Goal: Transaction & Acquisition: Purchase product/service

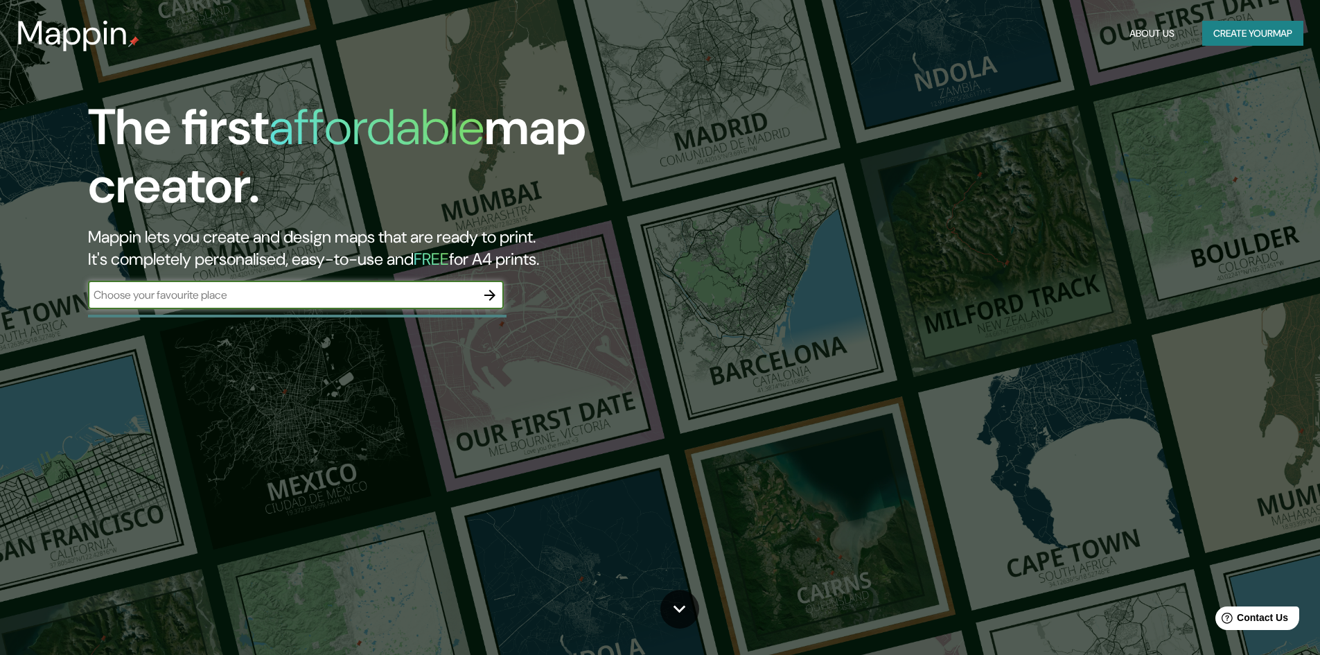
click at [283, 299] on input "text" at bounding box center [282, 295] width 388 height 16
click at [274, 297] on input "text" at bounding box center [282, 295] width 388 height 16
type input "lima chilca"
click at [487, 294] on icon "button" at bounding box center [490, 295] width 17 height 17
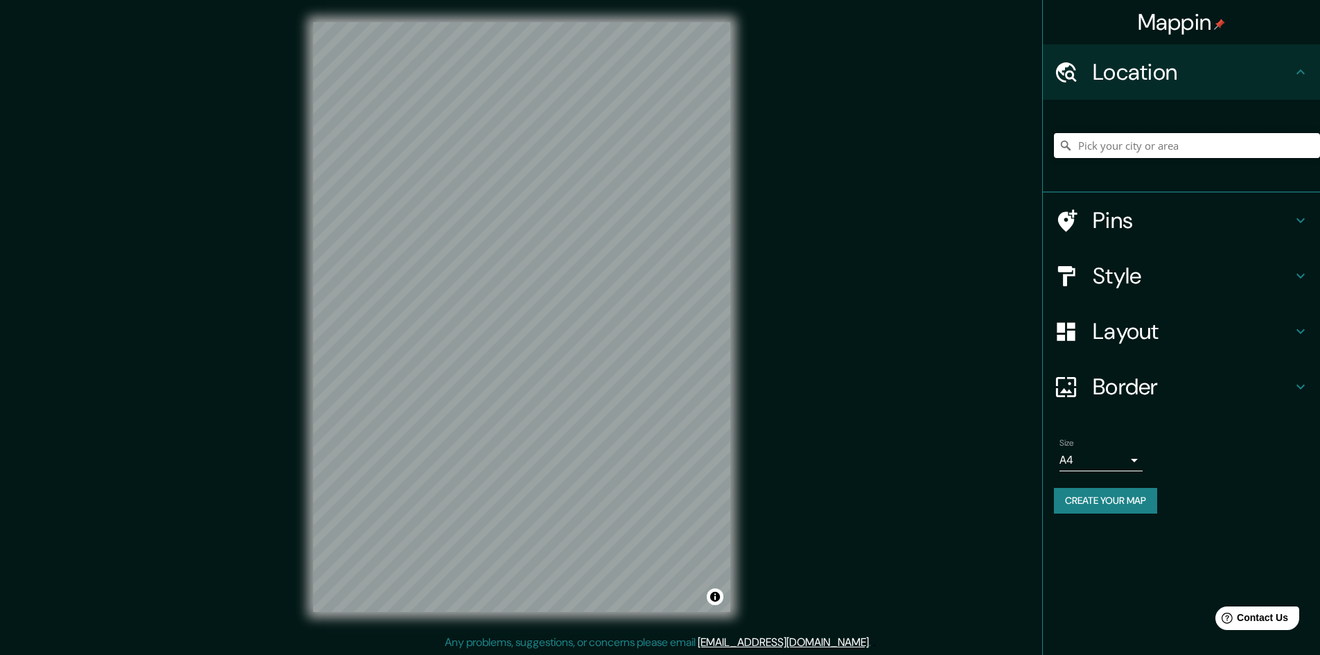
click at [1113, 152] on input "Pick your city or area" at bounding box center [1187, 145] width 266 height 25
type input "Chilca, [GEOGRAPHIC_DATA], [GEOGRAPHIC_DATA]"
click at [1133, 215] on h4 "Pins" at bounding box center [1193, 221] width 200 height 28
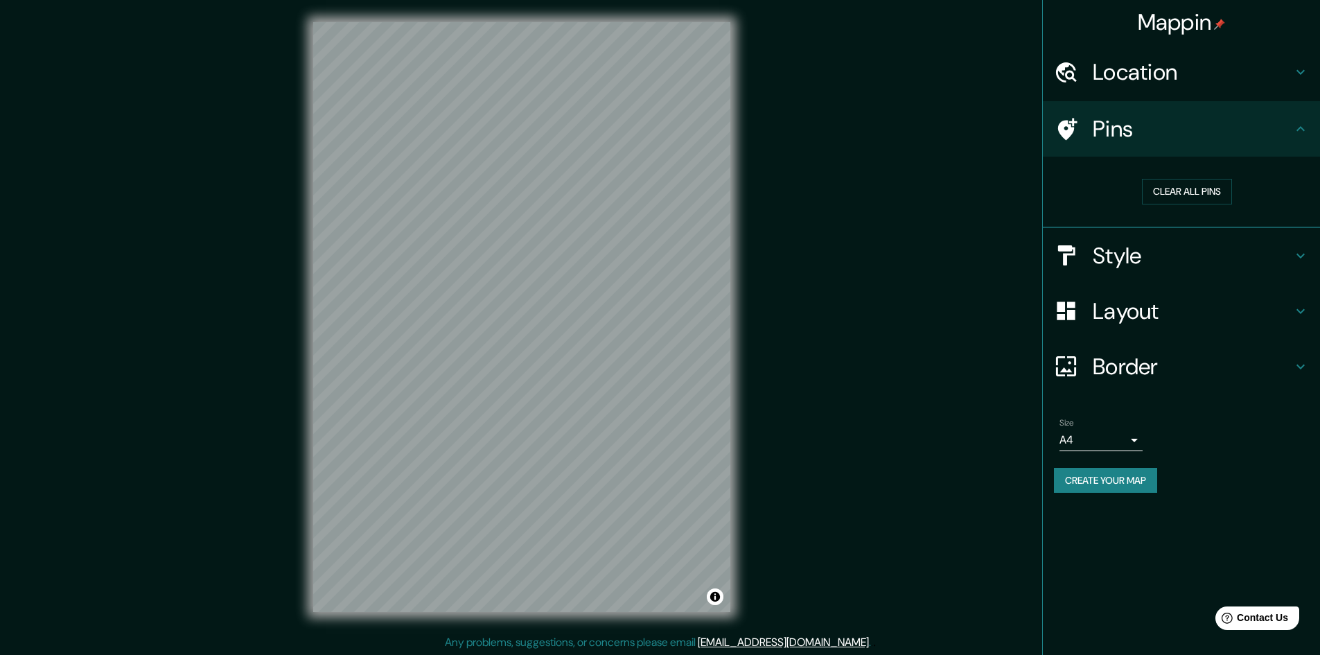
click at [1132, 247] on h4 "Style" at bounding box center [1193, 256] width 200 height 28
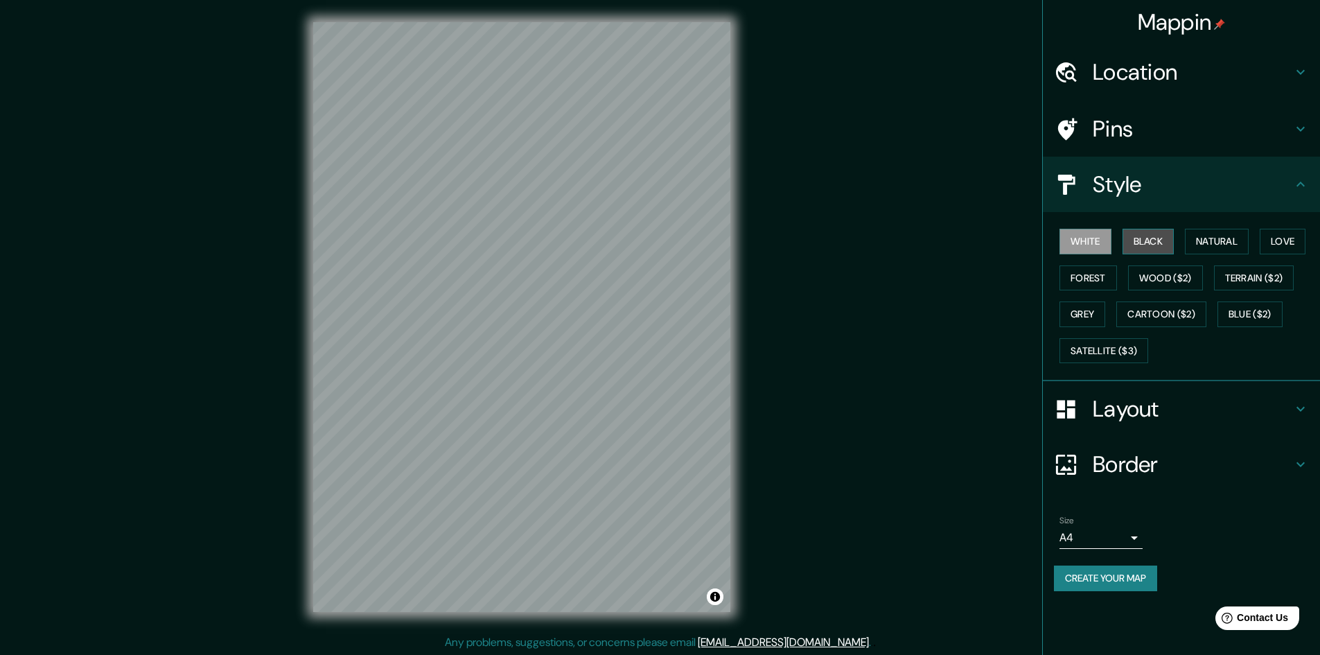
click at [1149, 241] on button "Black" at bounding box center [1149, 242] width 52 height 26
click at [1093, 242] on button "White" at bounding box center [1086, 242] width 52 height 26
click at [1146, 238] on button "Black" at bounding box center [1149, 242] width 52 height 26
click at [1219, 238] on button "Natural" at bounding box center [1217, 242] width 64 height 26
click at [1155, 239] on button "Black" at bounding box center [1149, 242] width 52 height 26
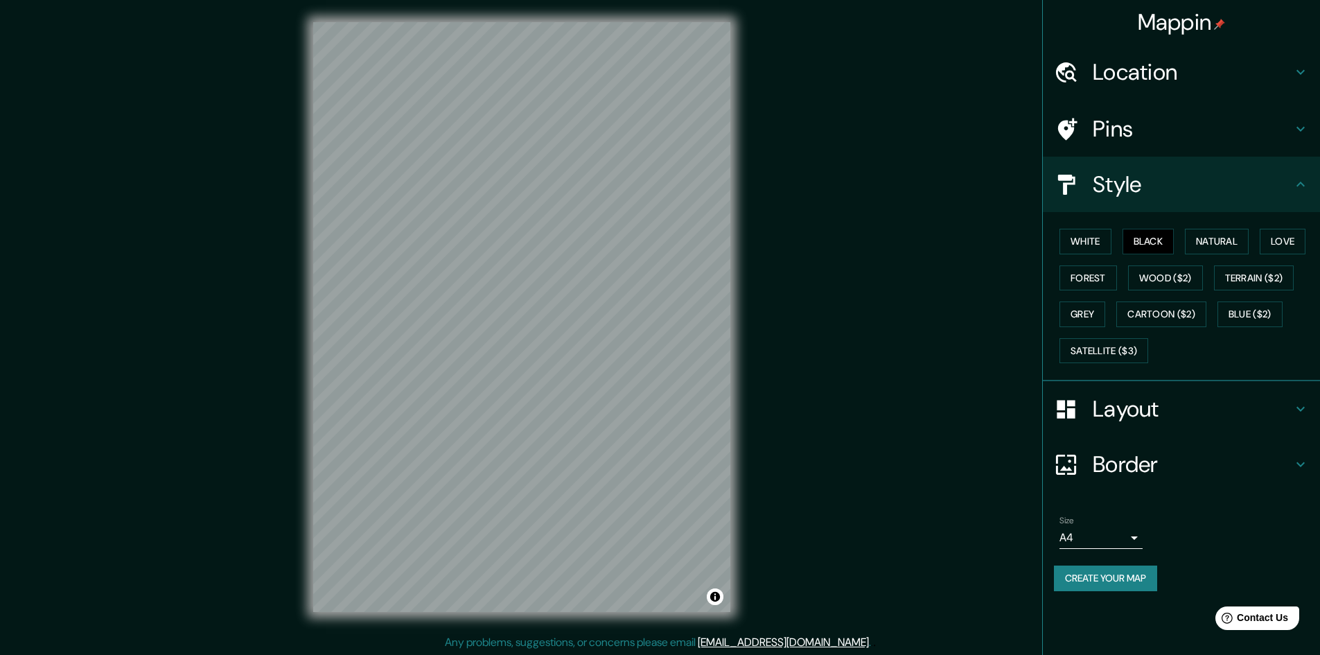
click at [1129, 418] on h4 "Layout" at bounding box center [1193, 409] width 200 height 28
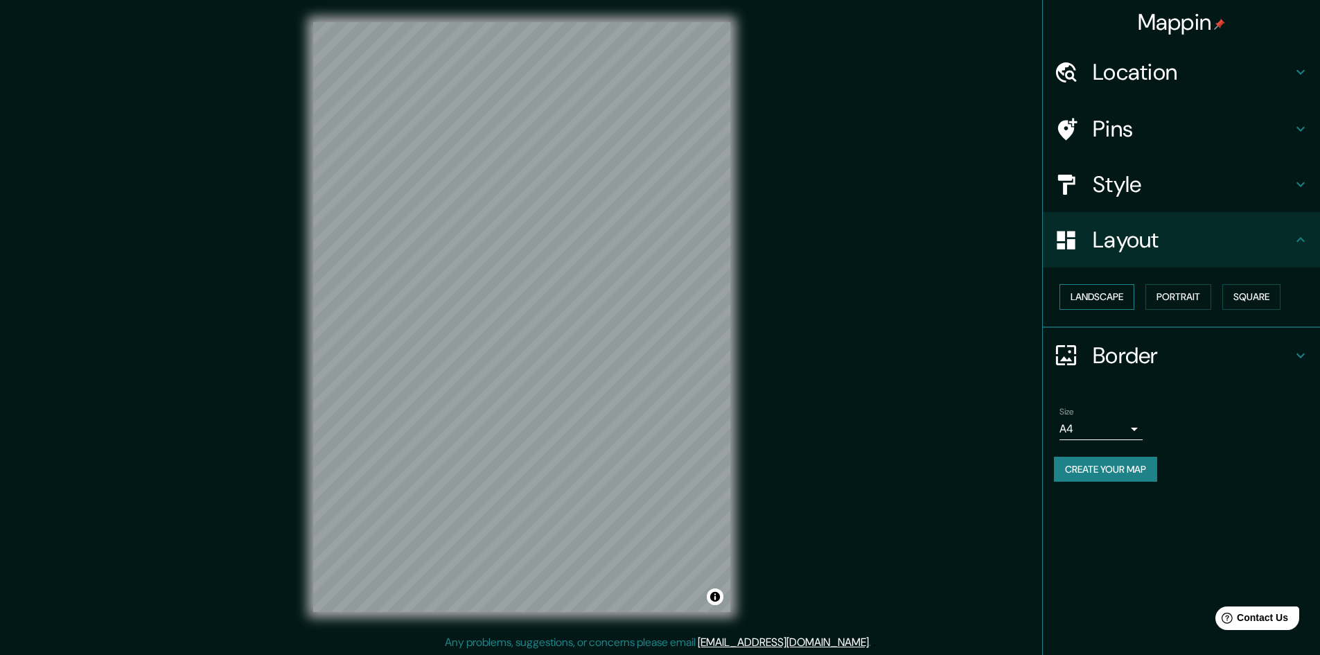
click at [1114, 293] on button "Landscape" at bounding box center [1097, 297] width 75 height 26
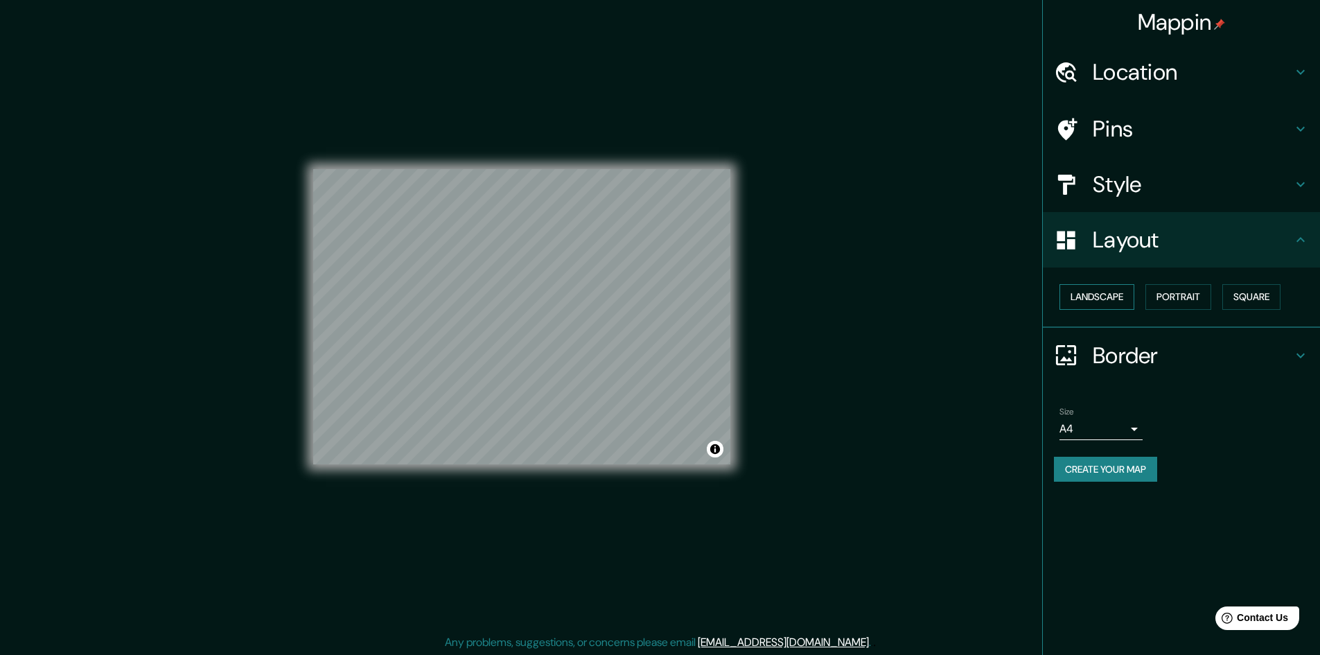
click at [1117, 295] on button "Landscape" at bounding box center [1097, 297] width 75 height 26
click at [1196, 296] on button "Portrait" at bounding box center [1179, 297] width 66 height 26
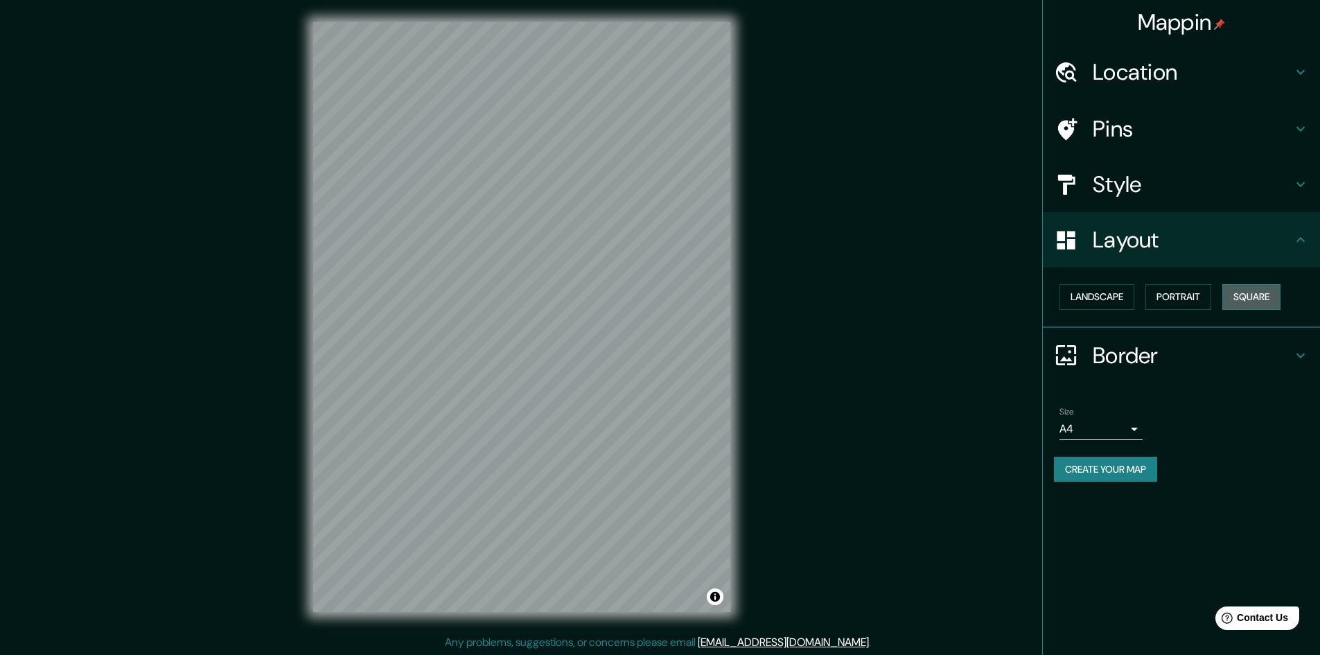
click at [1231, 297] on button "Square" at bounding box center [1252, 297] width 58 height 26
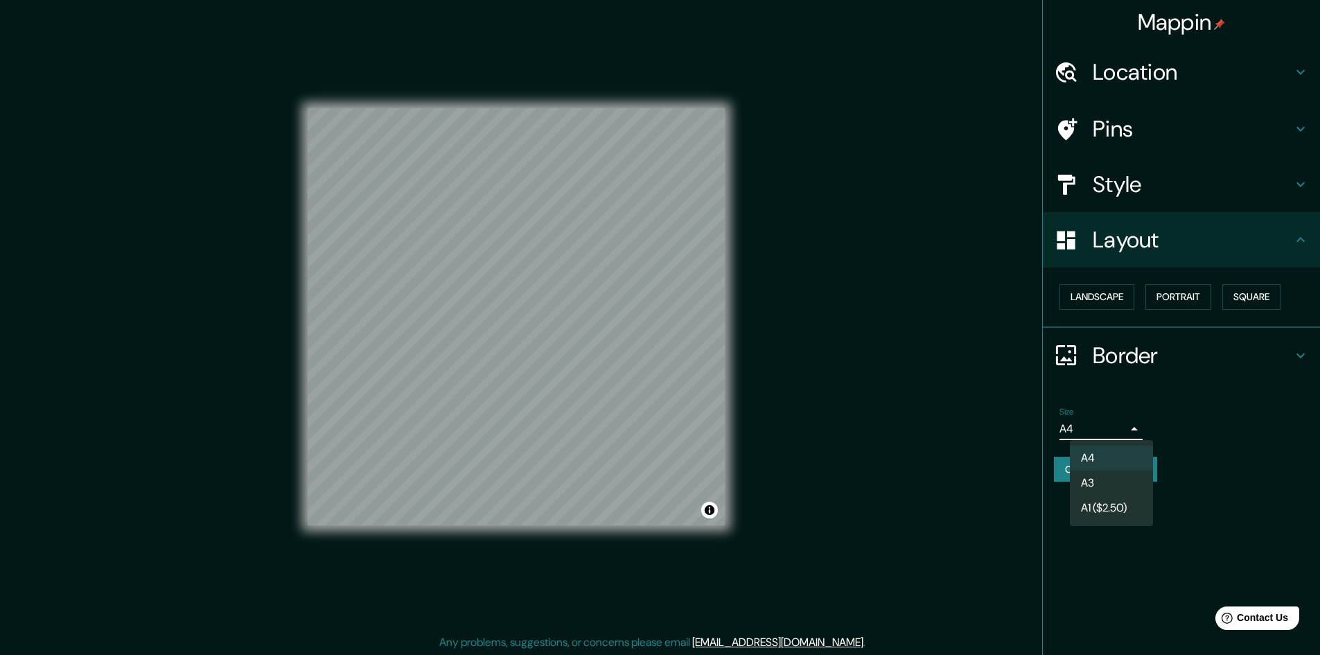
click at [1106, 427] on body "Mappin Location [GEOGRAPHIC_DATA], [GEOGRAPHIC_DATA], [GEOGRAPHIC_DATA] [GEOGRA…" at bounding box center [660, 327] width 1320 height 655
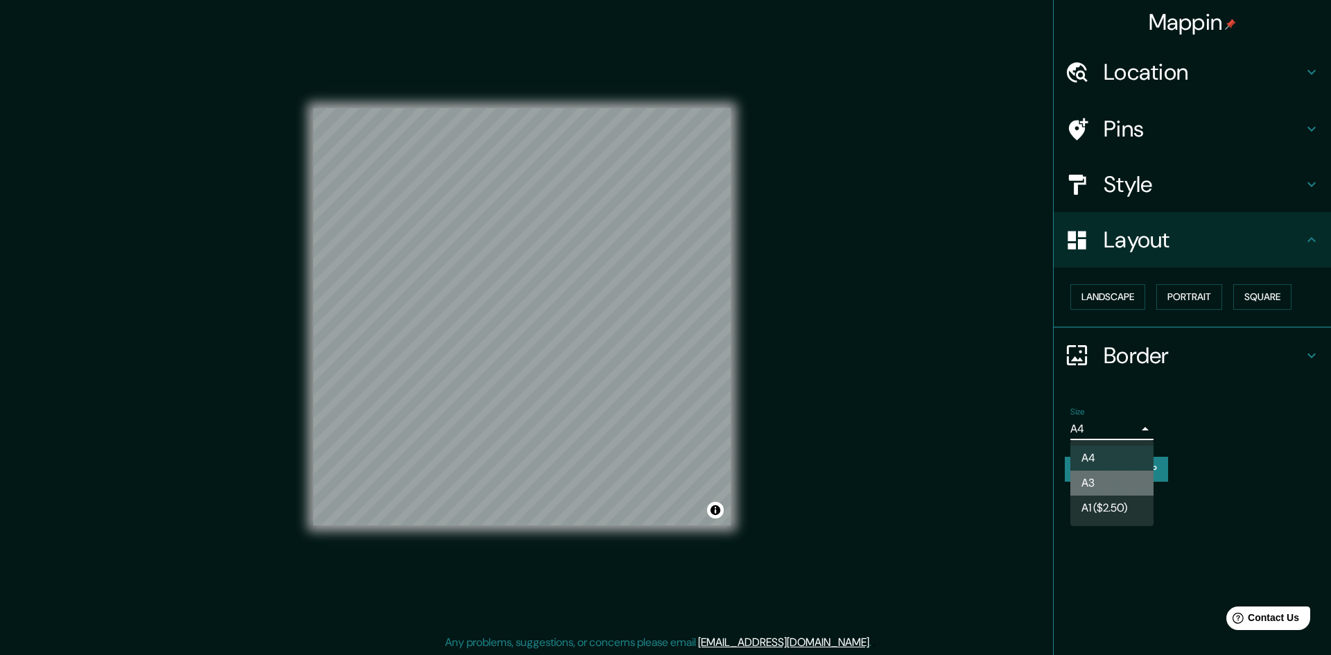
click at [1102, 478] on li "A3" at bounding box center [1111, 483] width 83 height 25
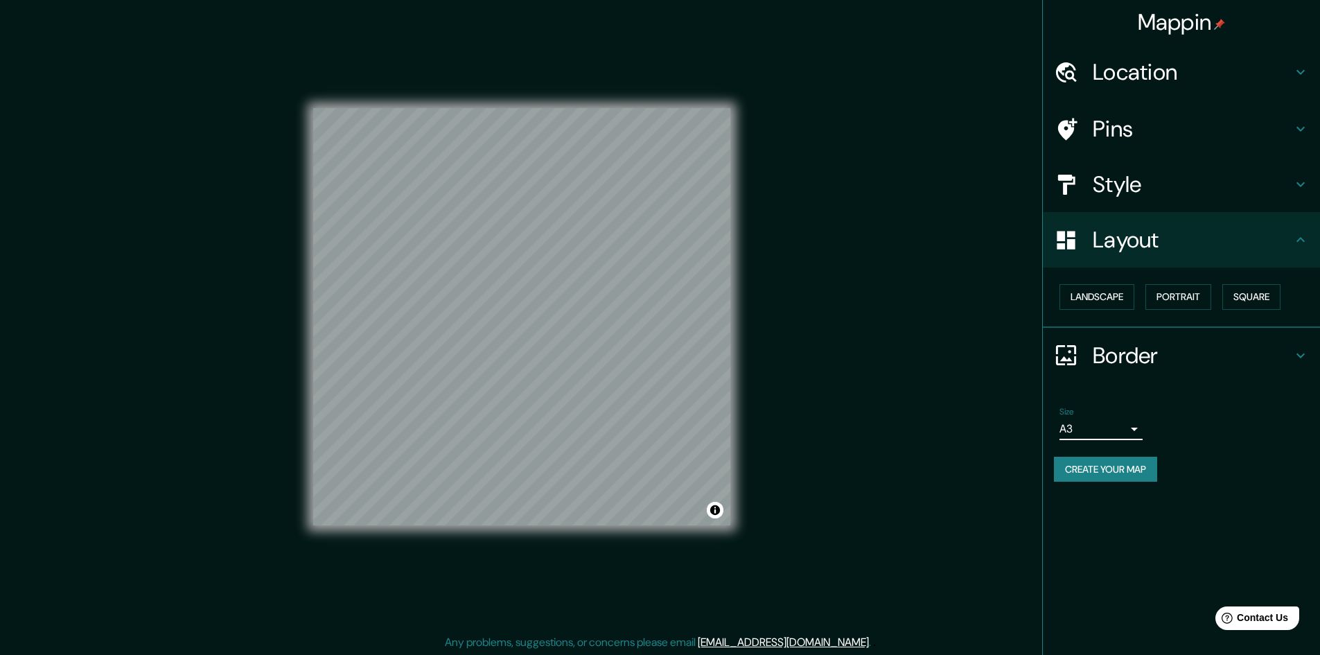
click at [1105, 430] on body "Mappin Location [GEOGRAPHIC_DATA], [GEOGRAPHIC_DATA], [GEOGRAPHIC_DATA] [GEOGRA…" at bounding box center [660, 327] width 1320 height 655
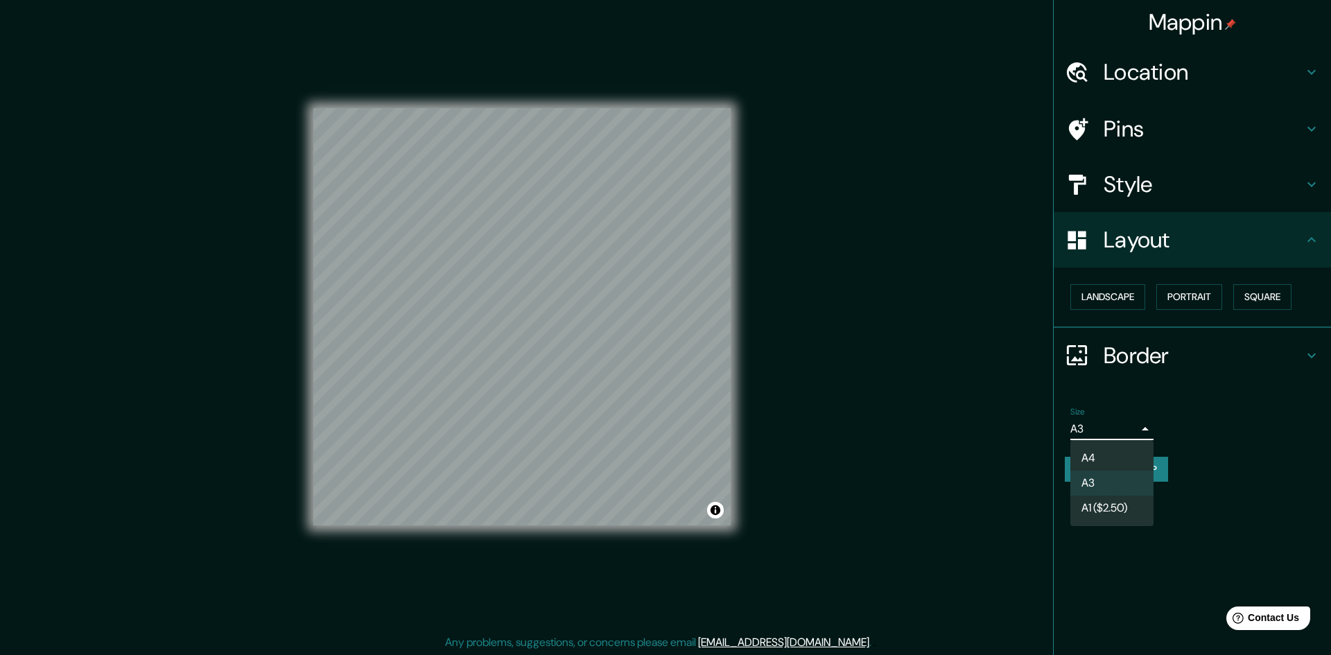
click at [1104, 448] on li "A4" at bounding box center [1111, 458] width 83 height 25
type input "single"
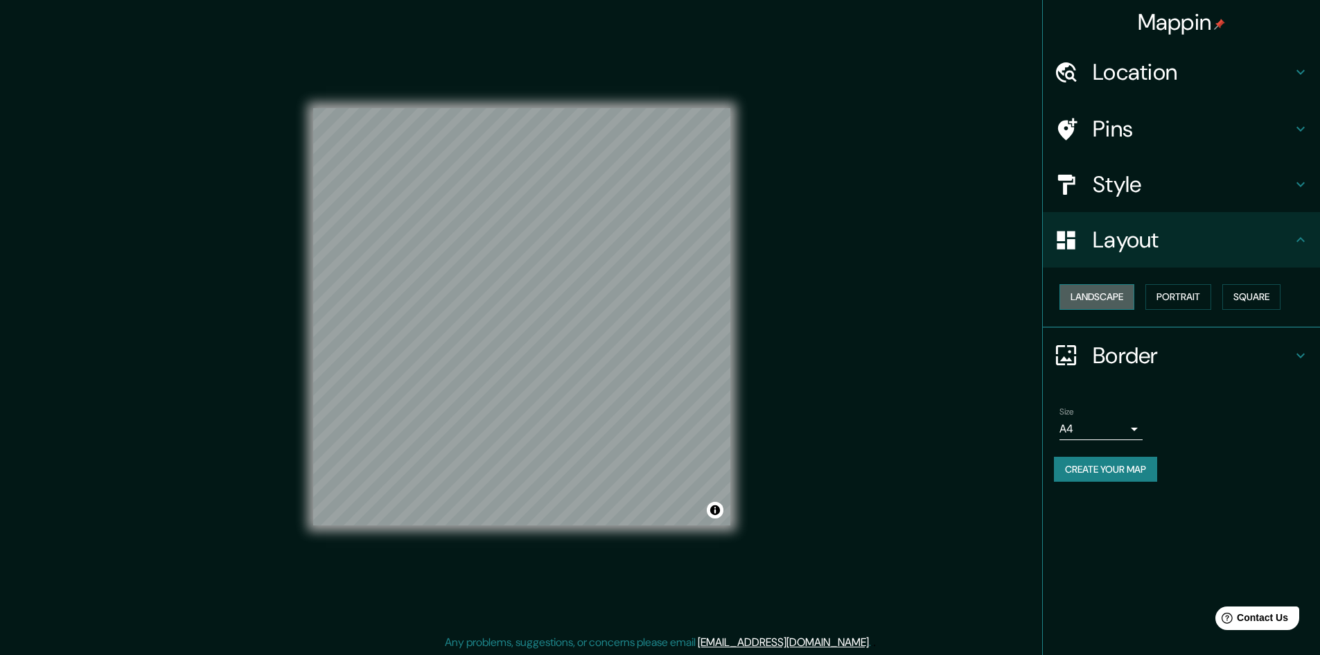
click at [1109, 297] on button "Landscape" at bounding box center [1097, 297] width 75 height 26
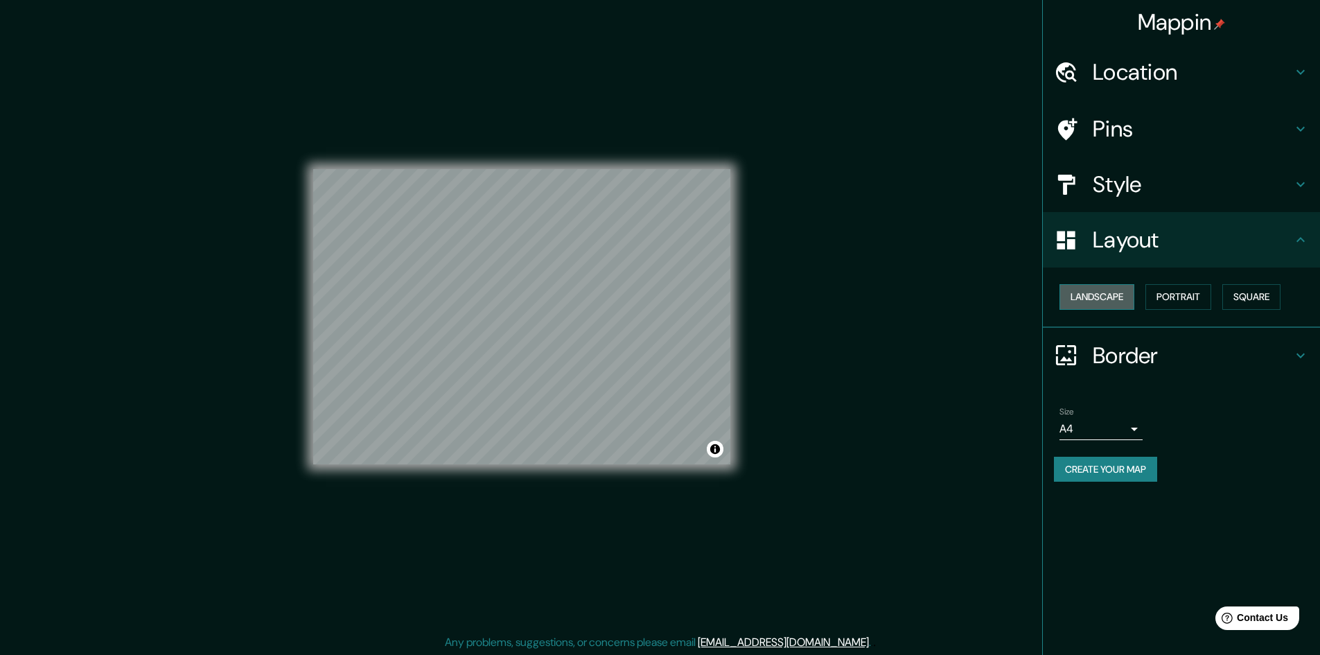
click at [1120, 297] on button "Landscape" at bounding box center [1097, 297] width 75 height 26
click at [1170, 301] on button "Portrait" at bounding box center [1179, 297] width 66 height 26
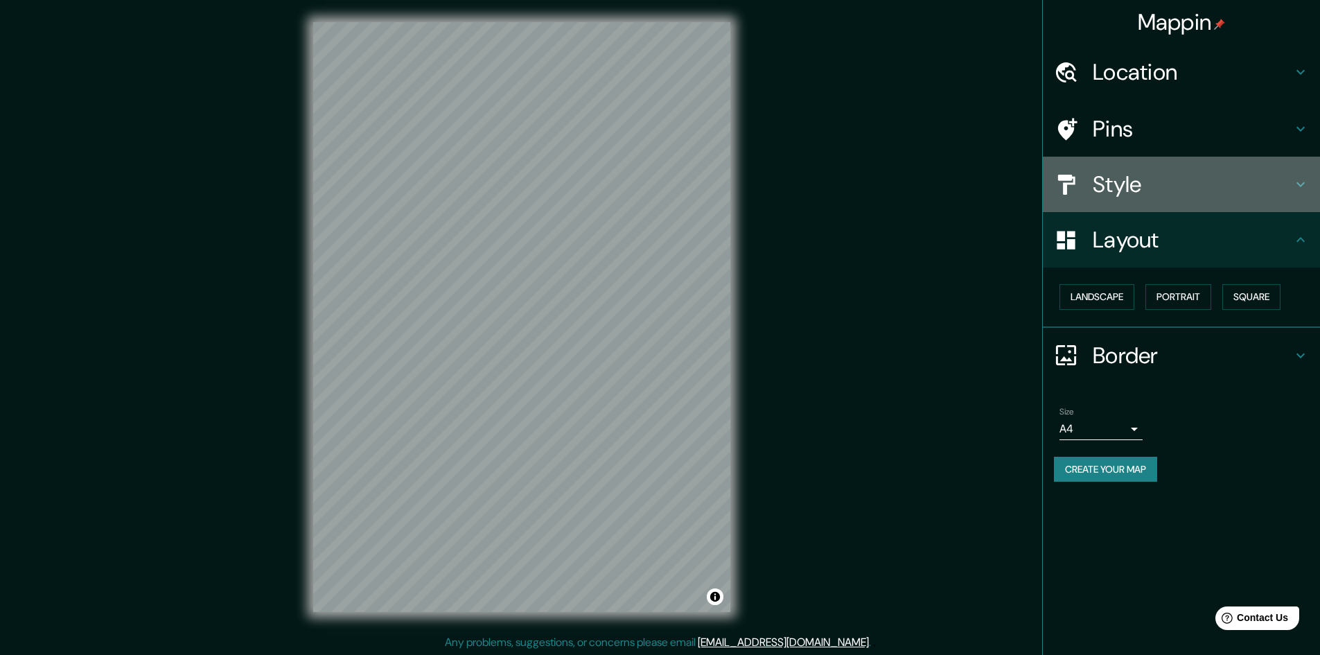
click at [1131, 177] on h4 "Style" at bounding box center [1193, 185] width 200 height 28
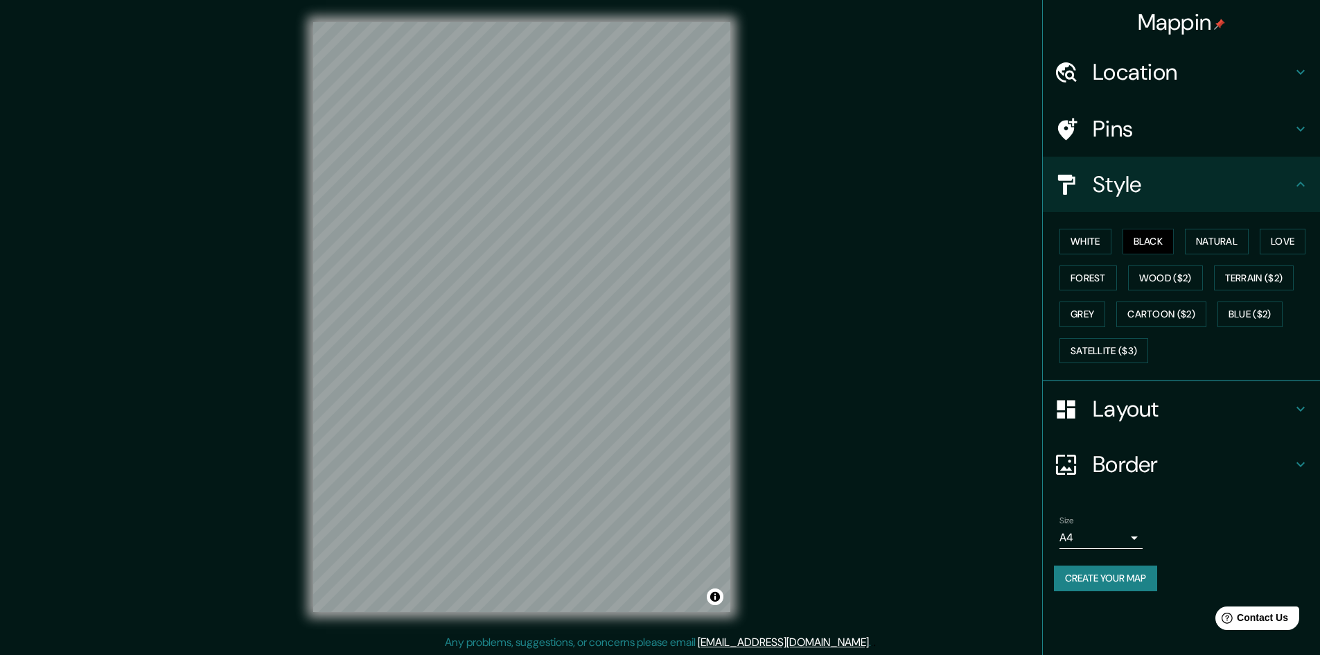
click at [1142, 180] on h4 "Style" at bounding box center [1193, 185] width 200 height 28
click at [1140, 128] on h4 "Pins" at bounding box center [1193, 129] width 200 height 28
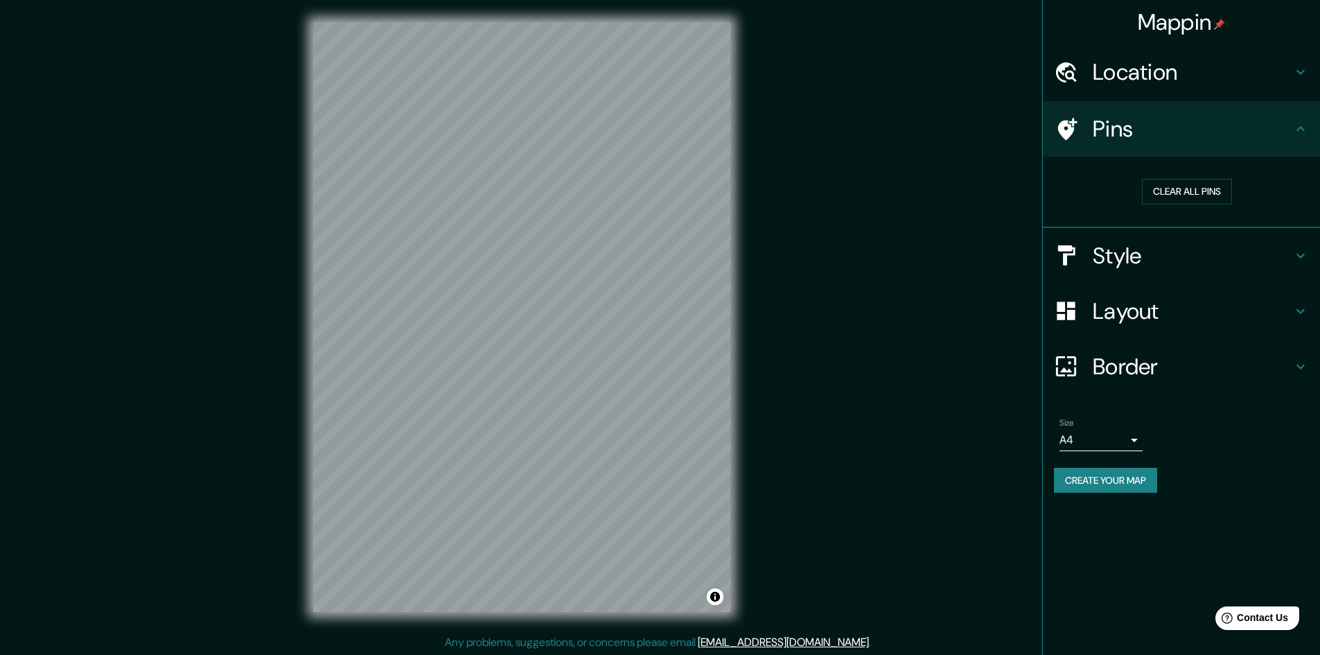
click at [1176, 60] on h4 "Location" at bounding box center [1193, 72] width 200 height 28
